Goal: Transaction & Acquisition: Book appointment/travel/reservation

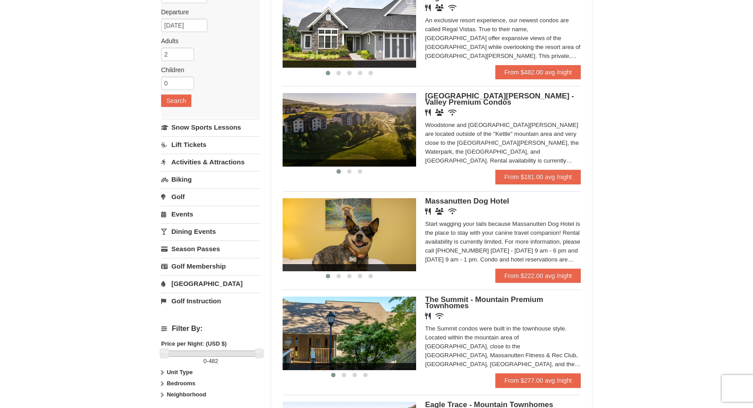
scroll to position [113, 0]
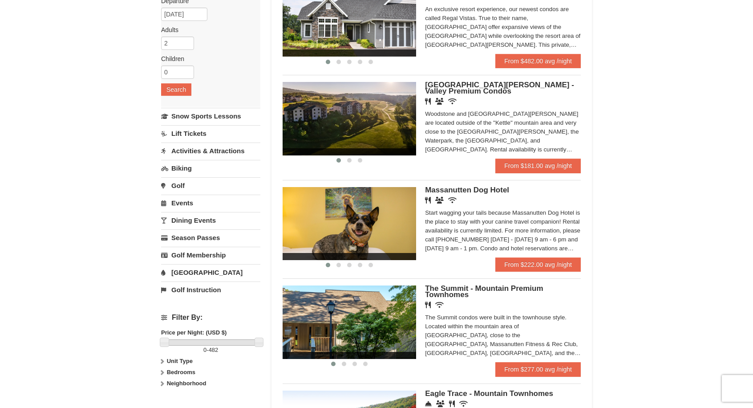
click at [374, 118] on img at bounding box center [350, 118] width 134 height 73
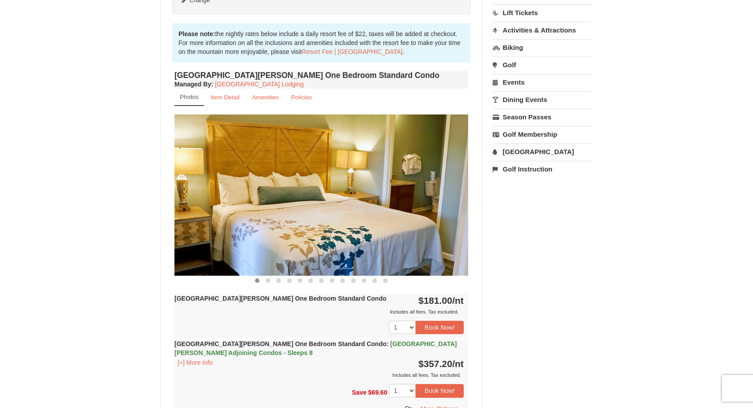
scroll to position [243, 0]
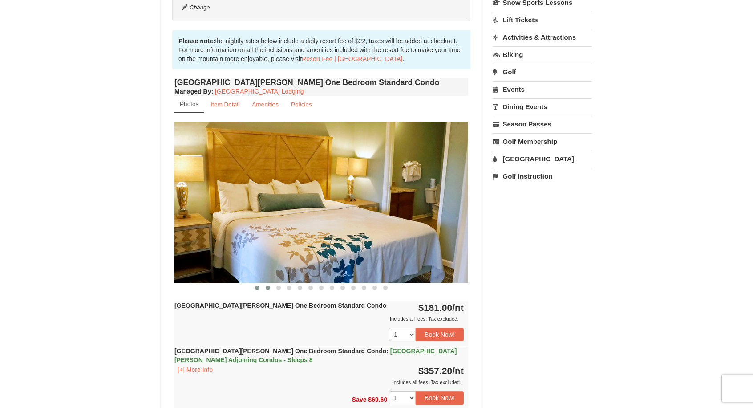
click at [268, 286] on span at bounding box center [268, 287] width 4 height 4
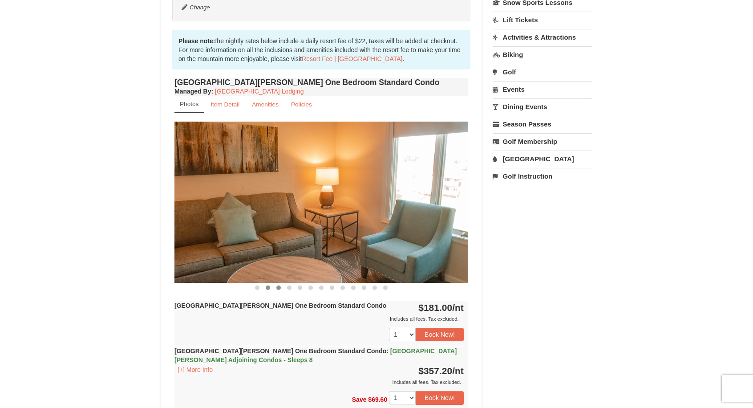
click at [278, 288] on span at bounding box center [279, 287] width 4 height 4
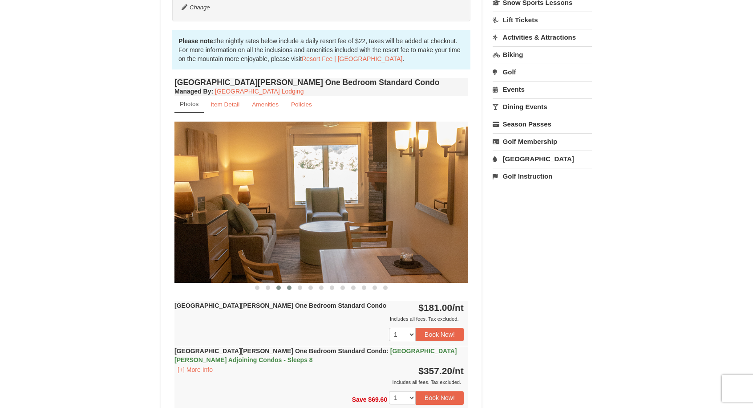
click at [291, 286] on span at bounding box center [289, 287] width 4 height 4
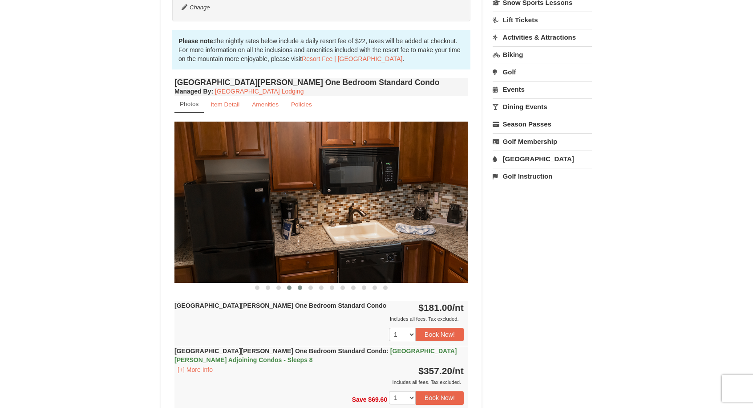
click at [300, 288] on span at bounding box center [300, 287] width 4 height 4
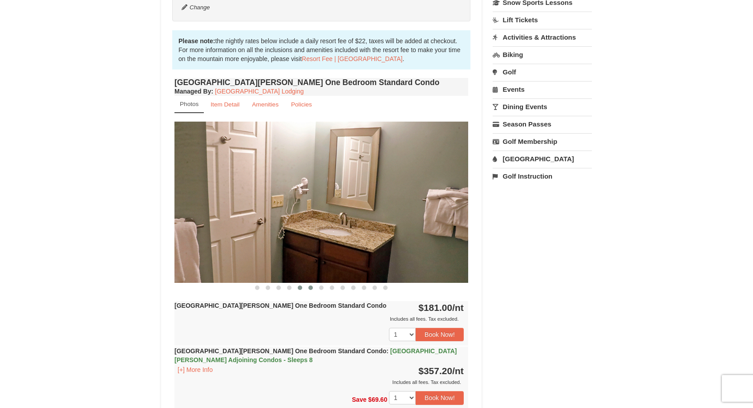
click at [310, 288] on span at bounding box center [311, 287] width 4 height 4
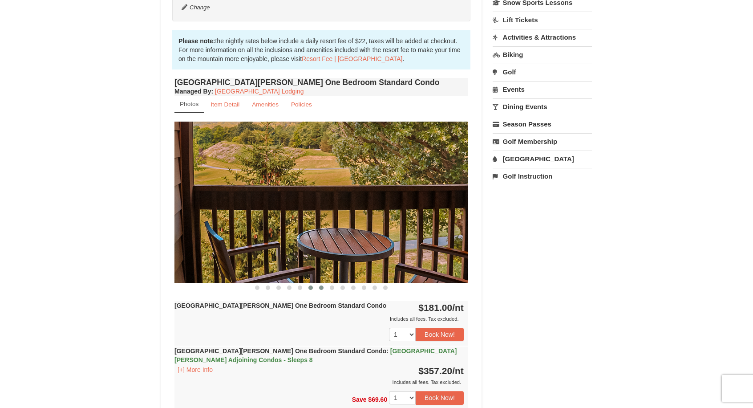
click at [321, 284] on button at bounding box center [321, 287] width 11 height 9
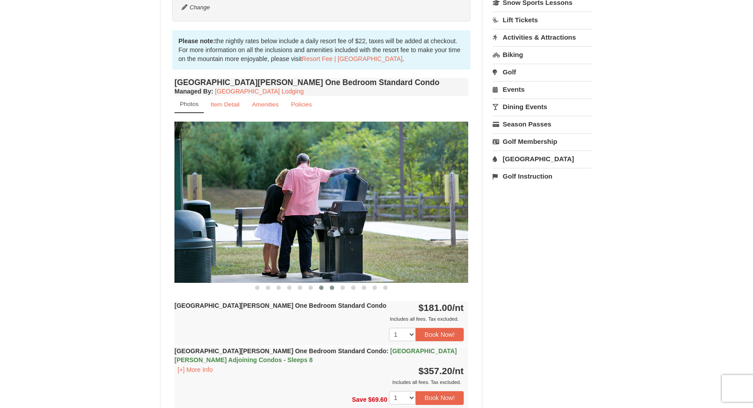
click at [332, 288] on span at bounding box center [332, 287] width 4 height 4
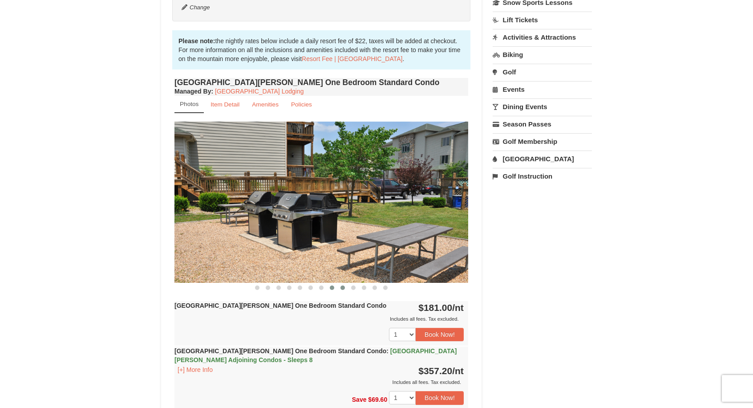
click at [342, 287] on span at bounding box center [343, 287] width 4 height 4
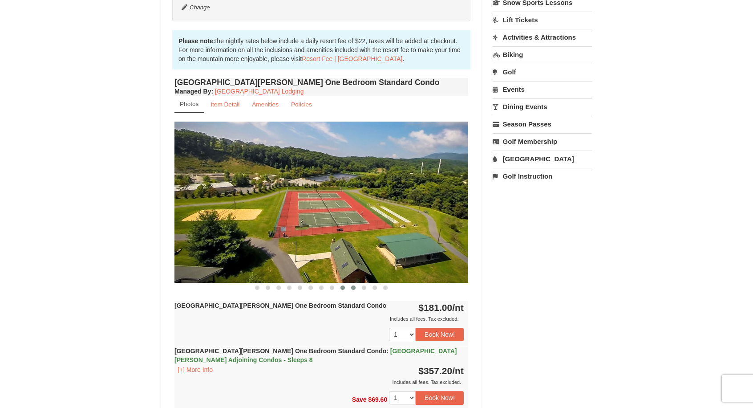
click at [352, 287] on span at bounding box center [353, 287] width 4 height 4
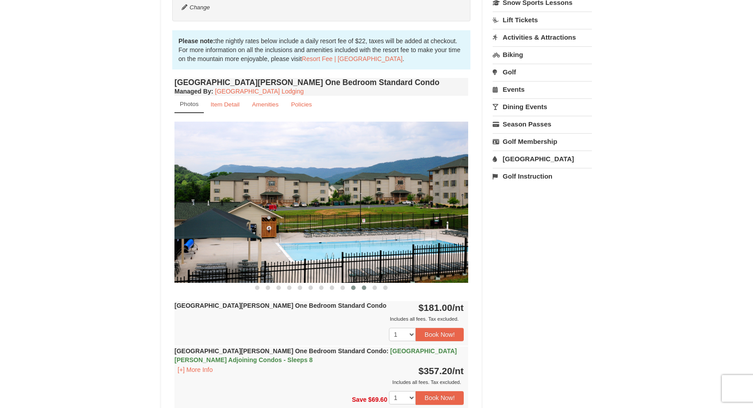
click at [362, 287] on span at bounding box center [364, 287] width 4 height 4
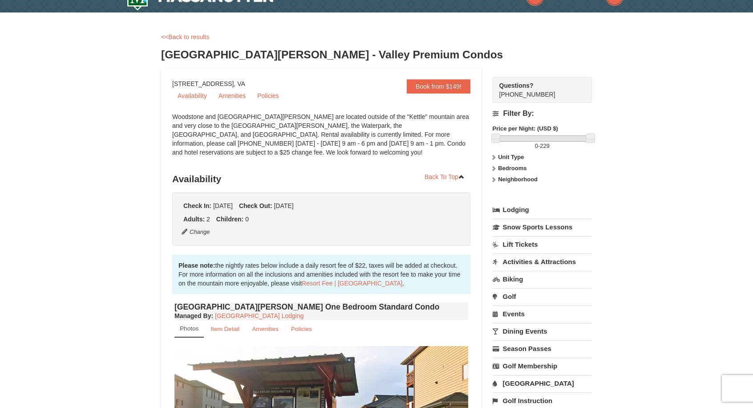
scroll to position [0, 0]
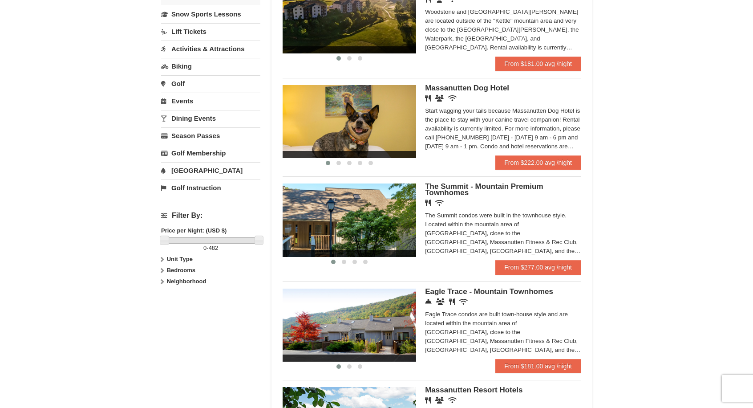
scroll to position [218, 0]
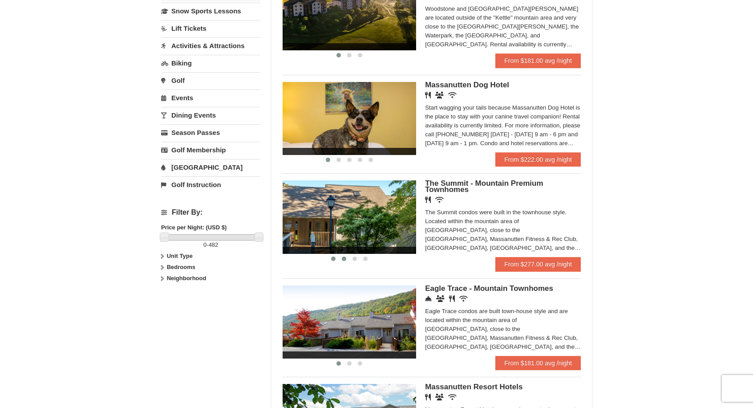
click at [346, 261] on button at bounding box center [344, 258] width 11 height 9
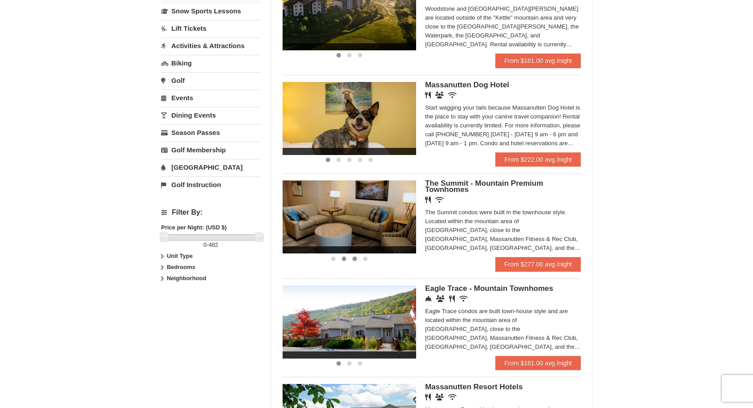
click at [357, 259] on span at bounding box center [355, 258] width 4 height 4
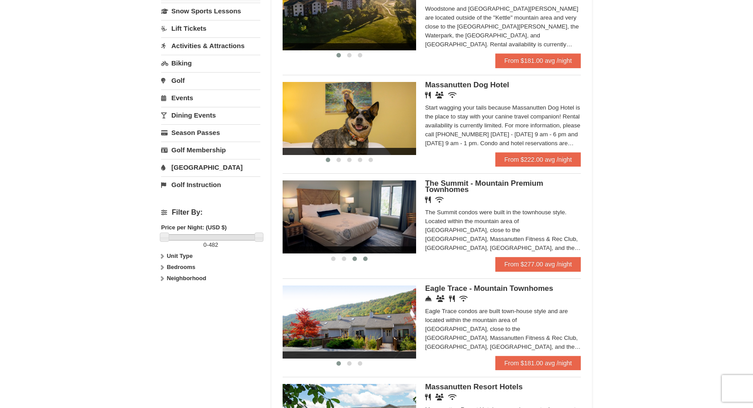
click at [364, 260] on span at bounding box center [365, 258] width 4 height 4
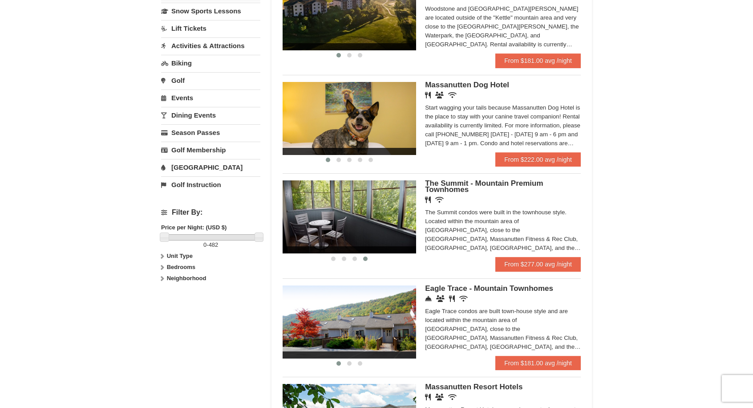
click at [368, 319] on img at bounding box center [350, 321] width 134 height 73
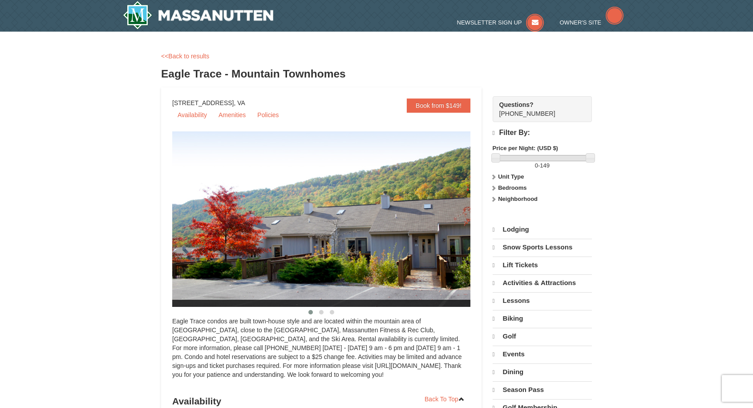
select select "9"
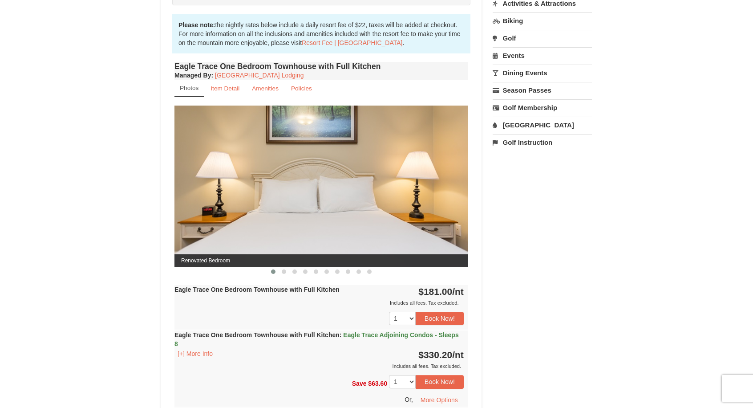
scroll to position [278, 0]
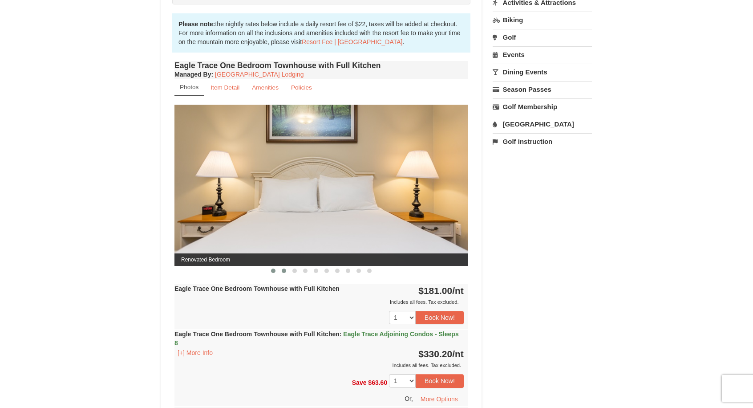
click at [283, 269] on span at bounding box center [284, 270] width 4 height 4
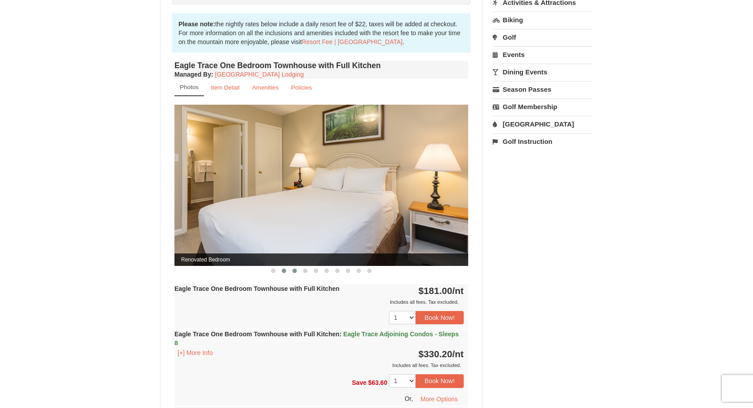
click at [294, 270] on span at bounding box center [295, 270] width 4 height 4
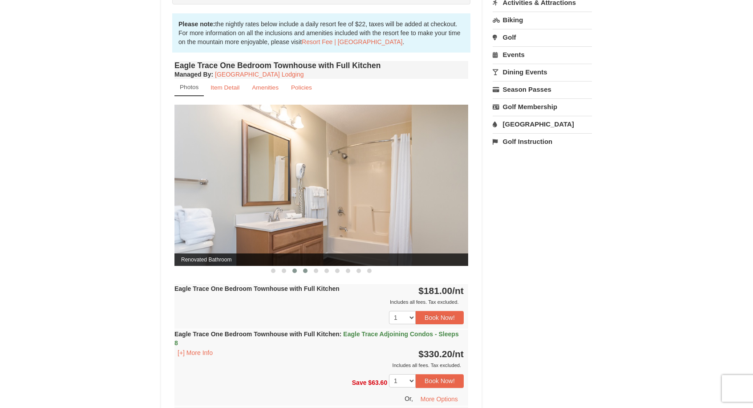
click at [307, 270] on span at bounding box center [305, 270] width 4 height 4
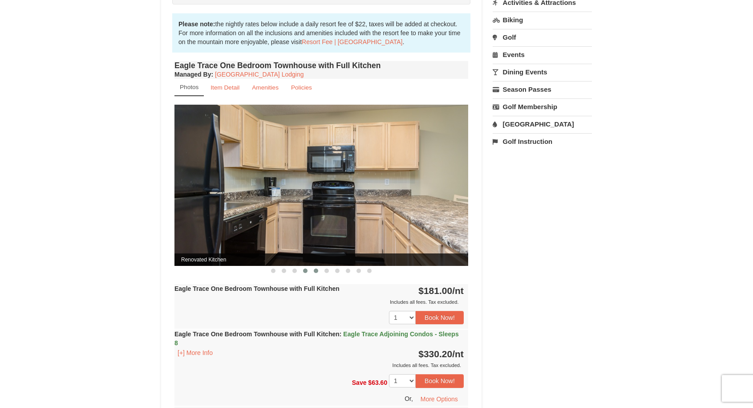
click at [317, 270] on span at bounding box center [316, 270] width 4 height 4
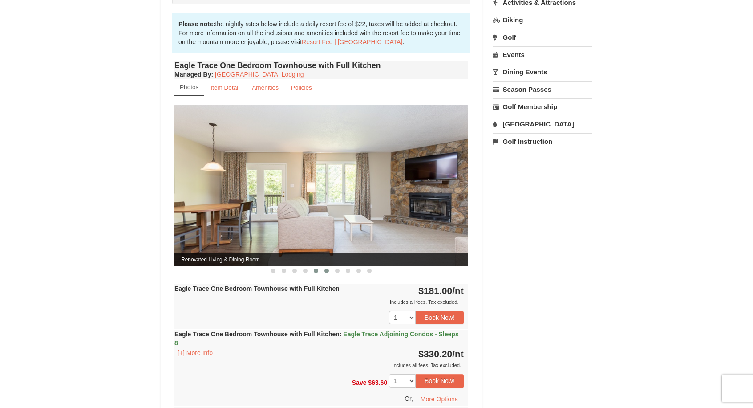
click at [325, 269] on span at bounding box center [327, 270] width 4 height 4
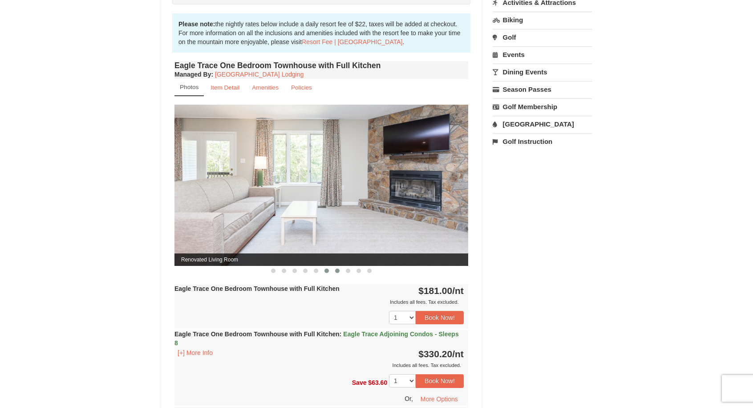
click at [337, 270] on span at bounding box center [337, 270] width 4 height 4
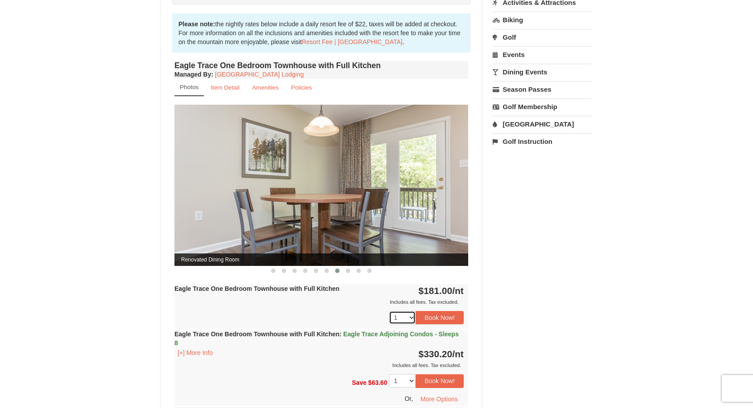
click at [408, 316] on select "1 2 3 4 5 6 7 8 9 10 11 12 13 14 15 16 17 18" at bounding box center [402, 317] width 27 height 13
click at [441, 315] on button "Book Now!" at bounding box center [440, 317] width 48 height 13
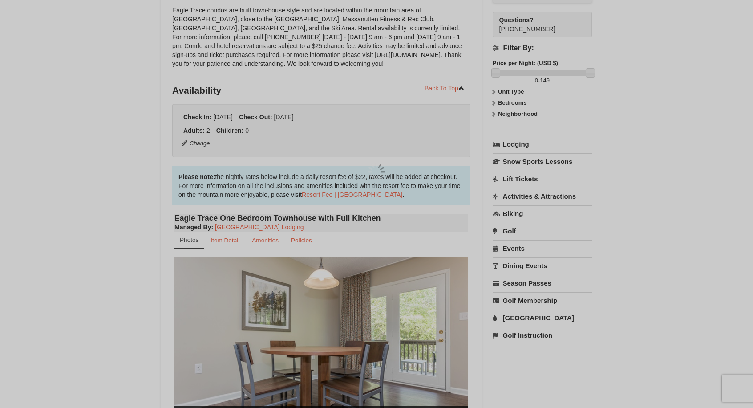
scroll to position [87, 0]
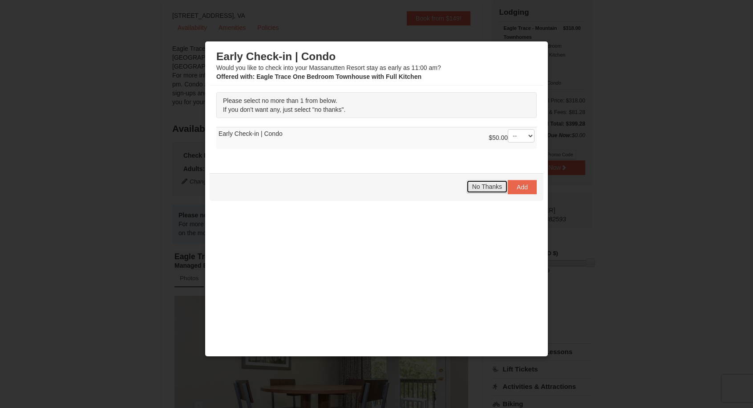
click at [482, 184] on span "No Thanks" at bounding box center [487, 186] width 30 height 7
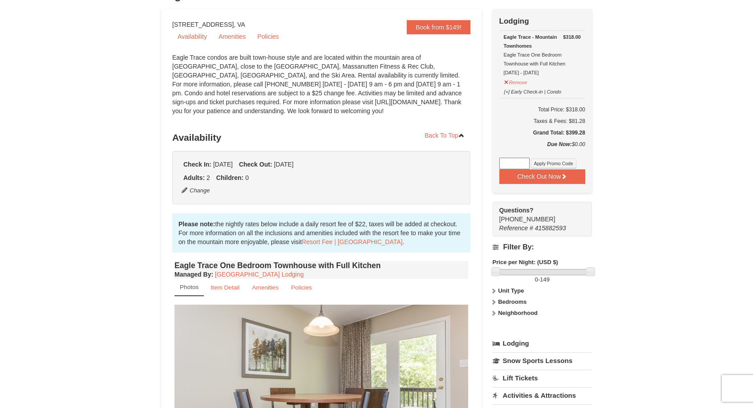
scroll to position [0, 0]
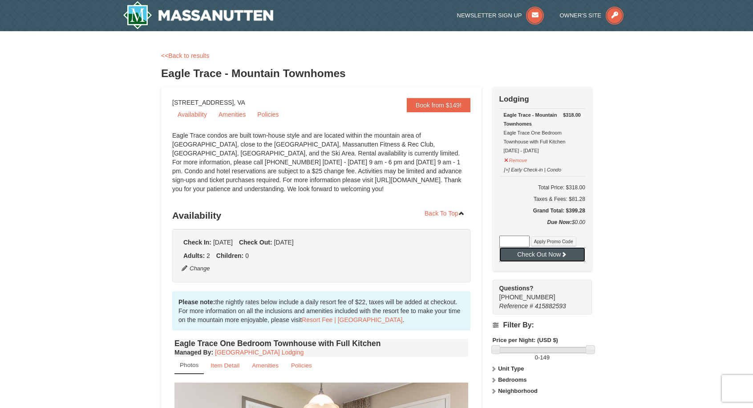
click at [539, 254] on button "Check Out Now" at bounding box center [543, 254] width 86 height 14
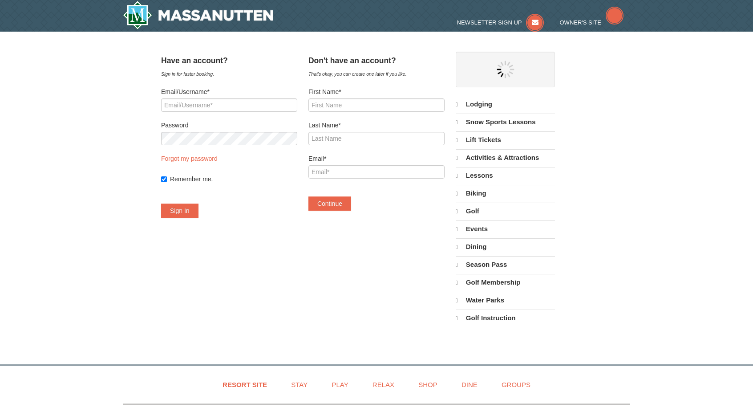
select select "9"
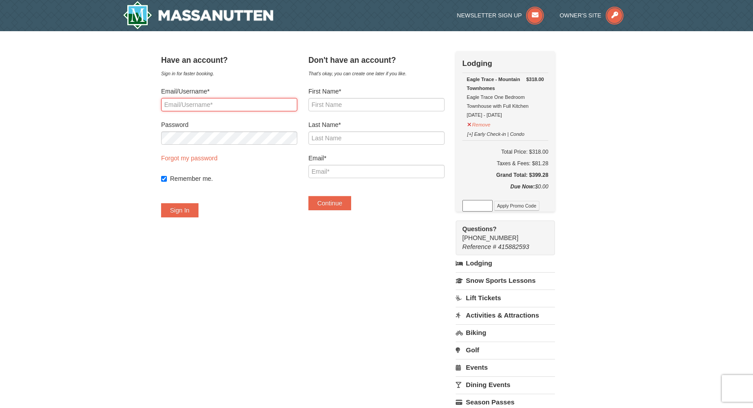
click at [211, 103] on input "Email/Username*" at bounding box center [229, 104] width 136 height 13
type input "J"
type input "b"
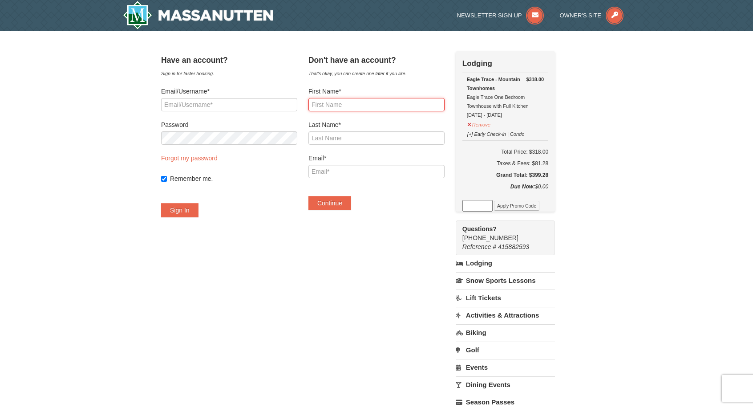
click at [347, 103] on input "First Name*" at bounding box center [377, 104] width 136 height 13
type input "Tracy"
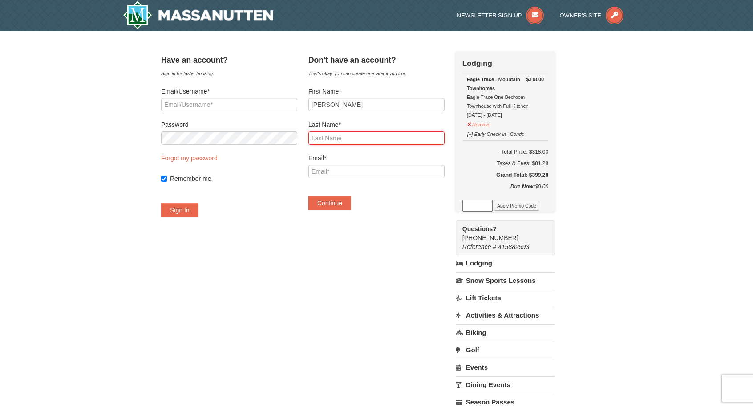
type input "Lewis"
type input "teelajuan@msn.com"
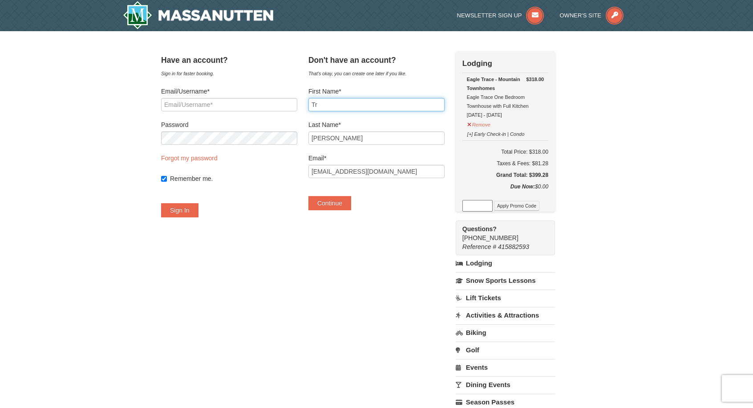
type input "T"
type input "John"
click at [381, 168] on input "teelajuan@msn.com" at bounding box center [377, 171] width 136 height 13
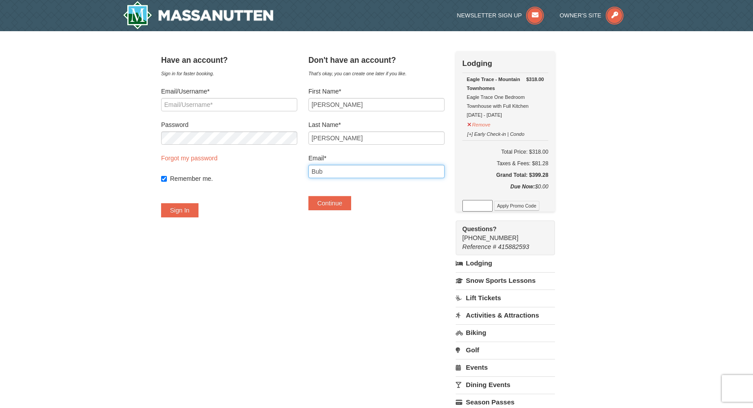
type input "[EMAIL_ADDRESS][DOMAIN_NAME]"
click at [340, 199] on button "Continue" at bounding box center [330, 203] width 43 height 14
